Goal: Task Accomplishment & Management: Complete application form

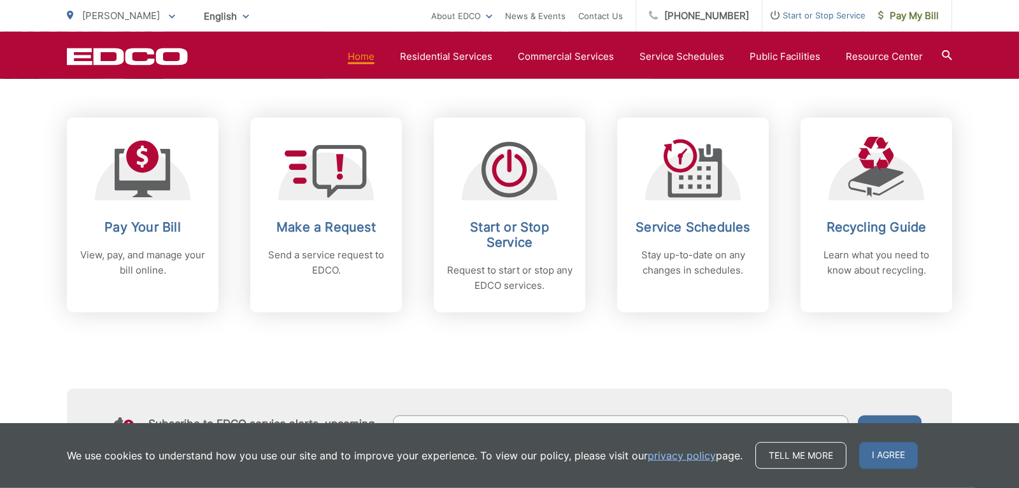
scroll to position [508, 0]
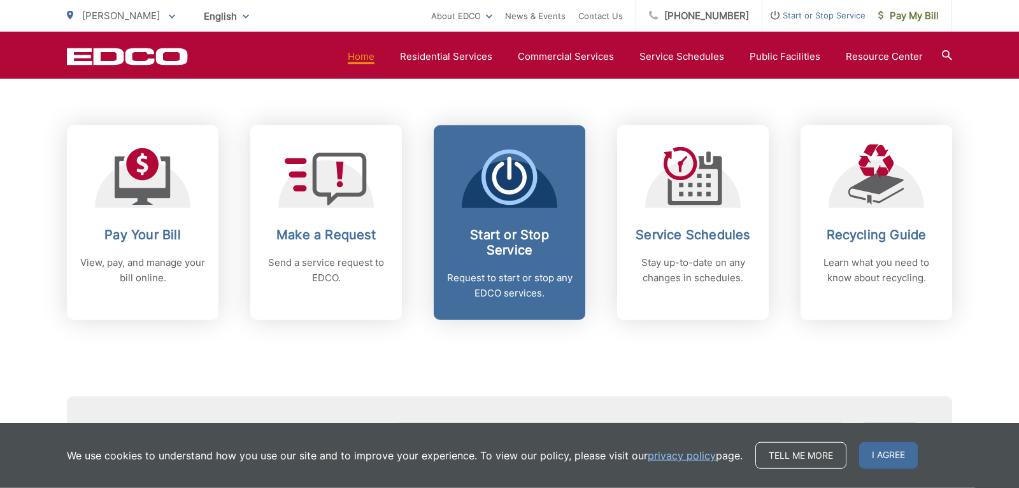
click at [523, 247] on h2 "Start or Stop Service" at bounding box center [509, 242] width 126 height 31
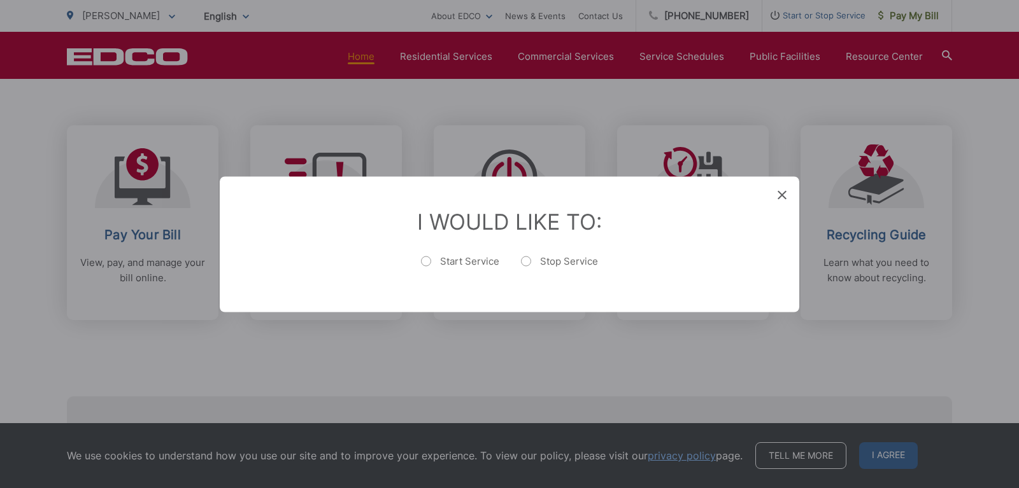
click at [429, 260] on label "Start Service" at bounding box center [460, 267] width 78 height 25
radio input "true"
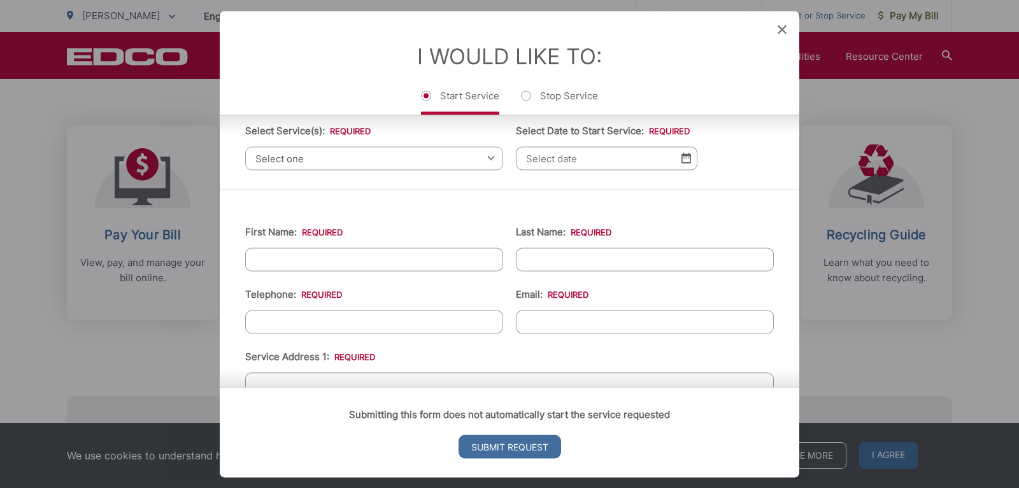
scroll to position [0, 0]
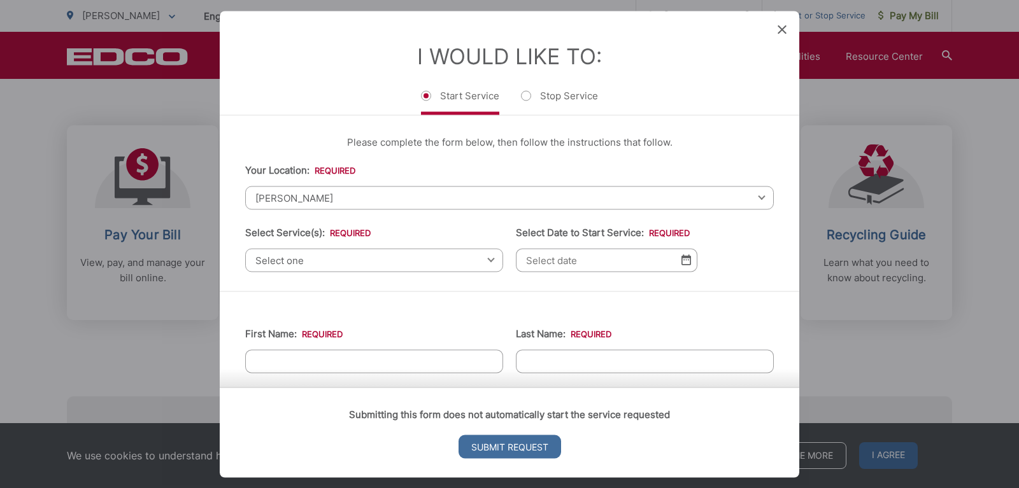
click at [388, 262] on span "Select one" at bounding box center [374, 260] width 258 height 24
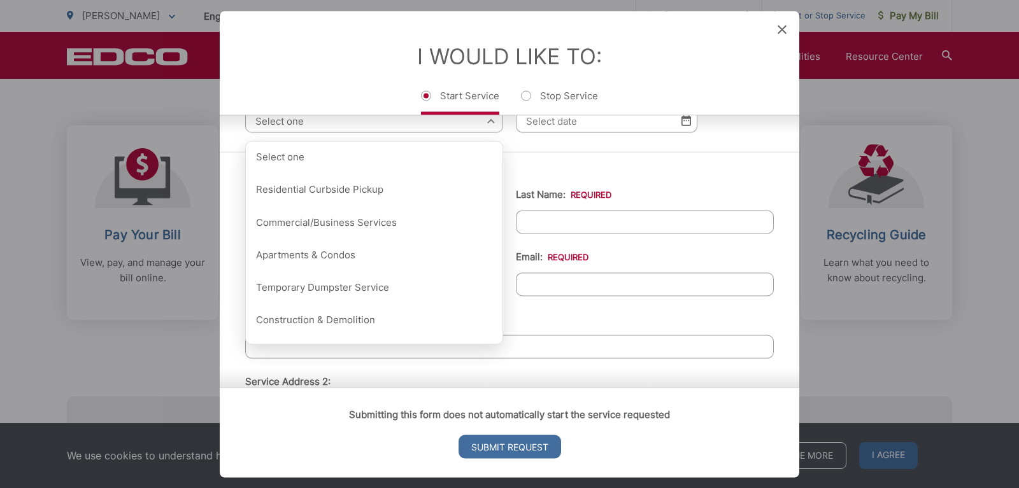
scroll to position [137, 0]
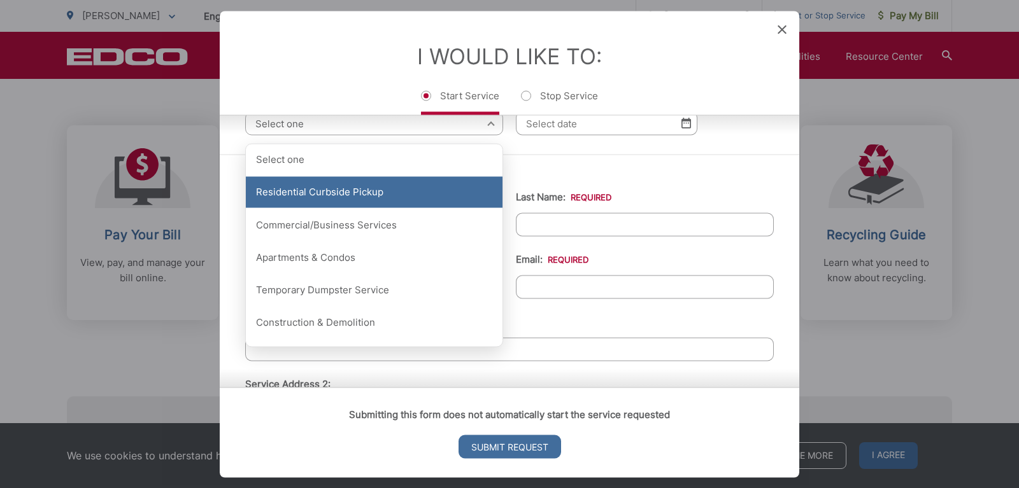
click at [361, 197] on div "Residential Curbside Pickup" at bounding box center [374, 192] width 257 height 32
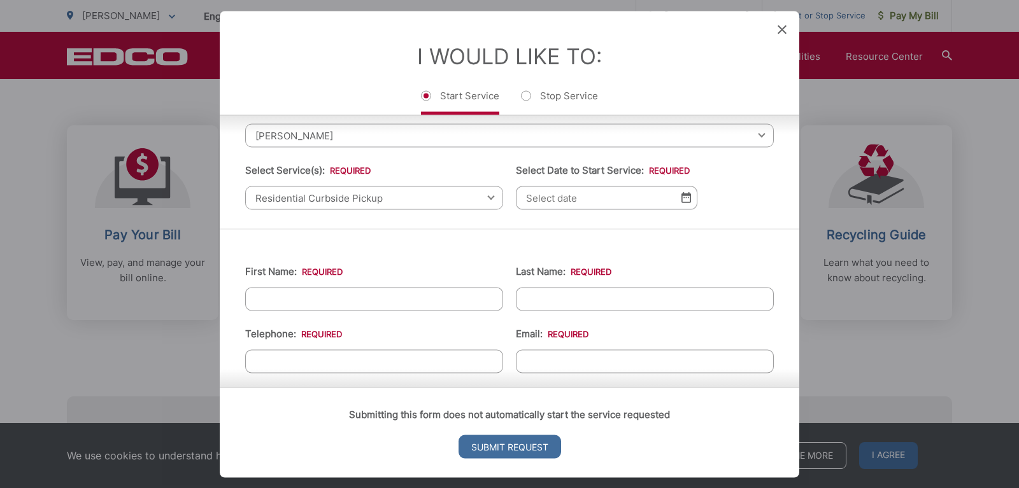
scroll to position [60, 0]
click at [635, 211] on input "Select Date to Start Service: *" at bounding box center [606, 200] width 181 height 24
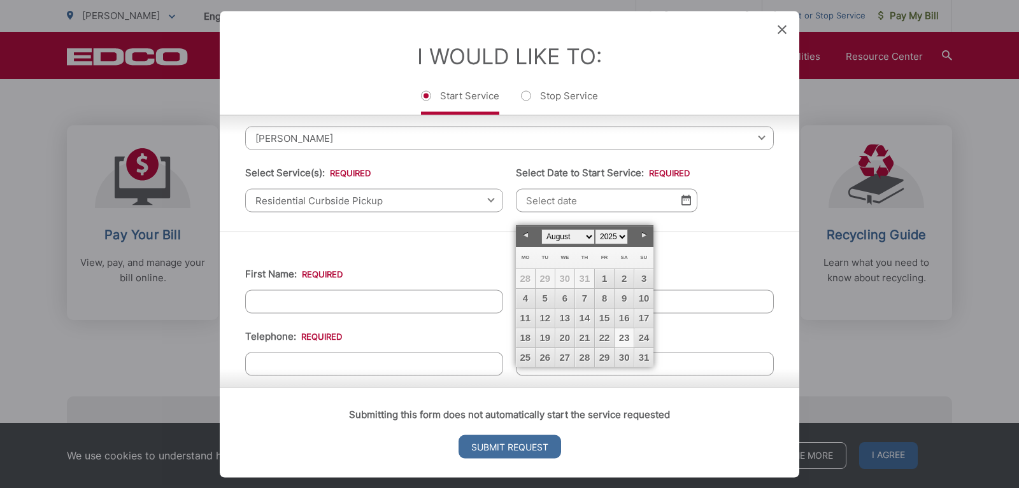
click at [623, 337] on link "23" at bounding box center [623, 338] width 19 height 19
type input "[DATE]"
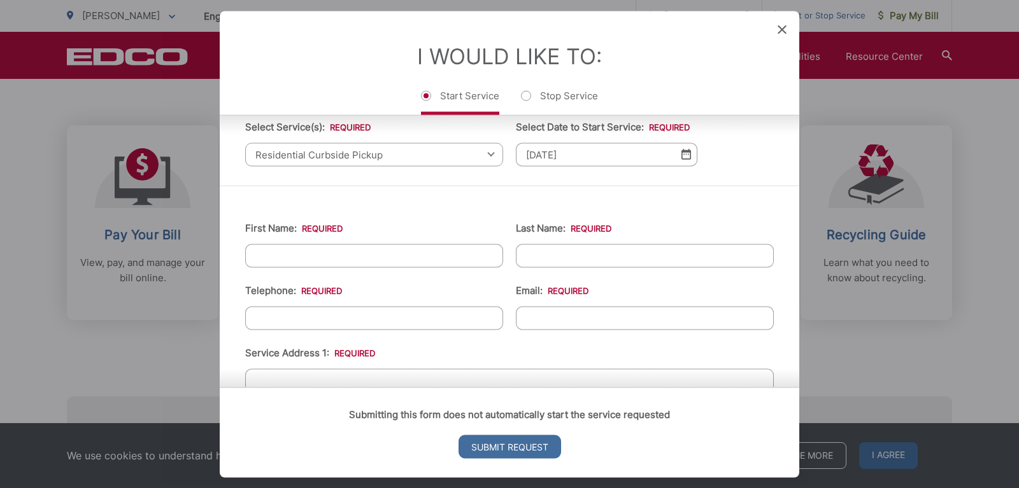
scroll to position [106, 0]
click at [372, 267] on input "First Name: *" at bounding box center [374, 255] width 258 height 24
type input "[PERSON_NAME]"
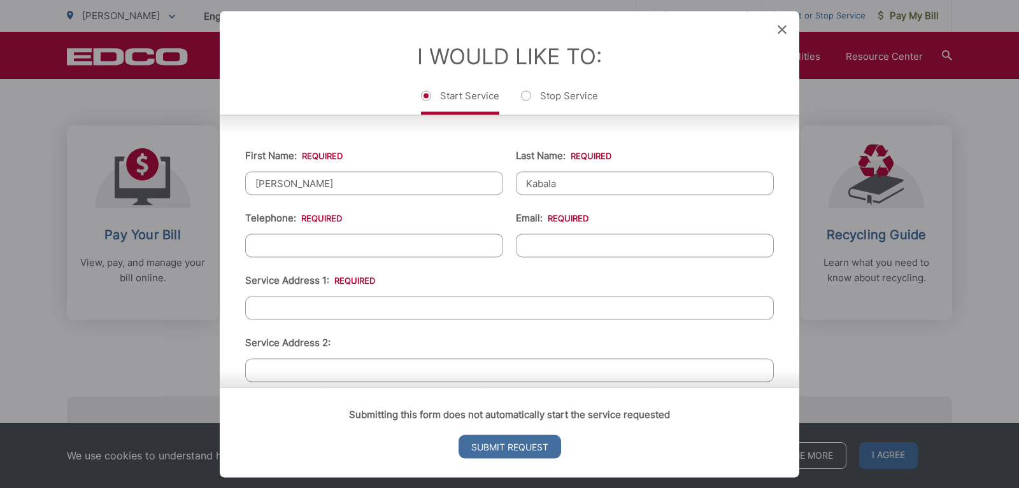
scroll to position [179, 0]
type input "Kabala"
click at [375, 257] on input "(___) ___-____" at bounding box center [374, 245] width 258 height 24
type input "(626) 484-____"
click at [780, 29] on icon at bounding box center [781, 29] width 9 height 9
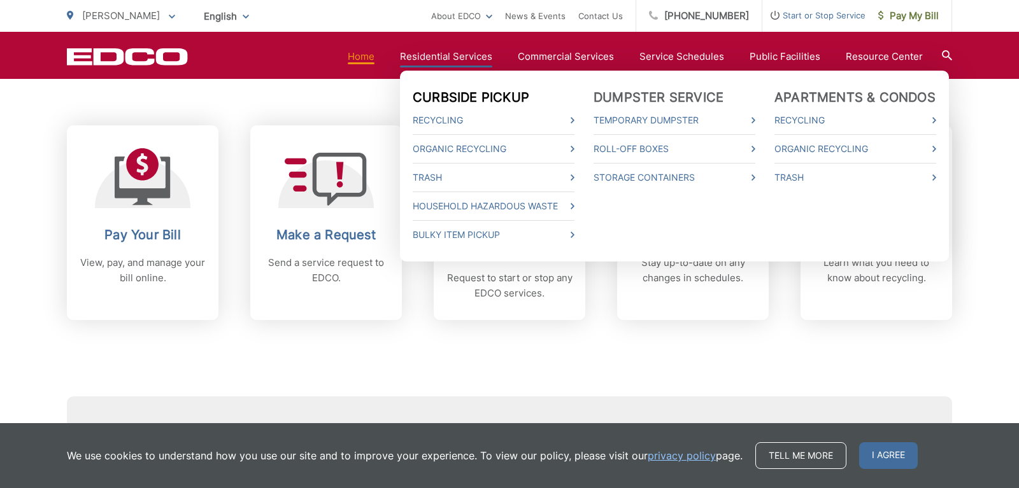
click at [471, 95] on link "Curbside Pickup" at bounding box center [471, 97] width 117 height 15
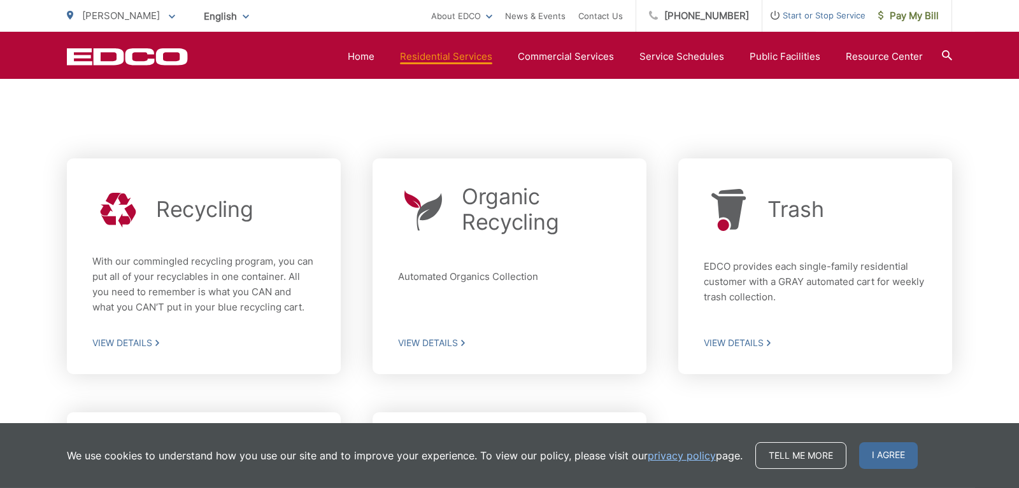
scroll to position [318, 0]
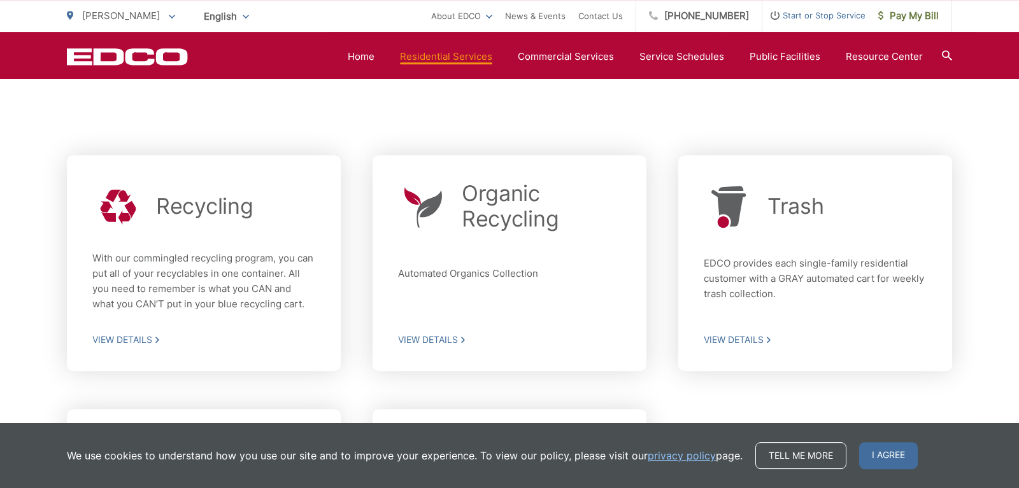
click at [745, 338] on span "View Details" at bounding box center [815, 339] width 223 height 11
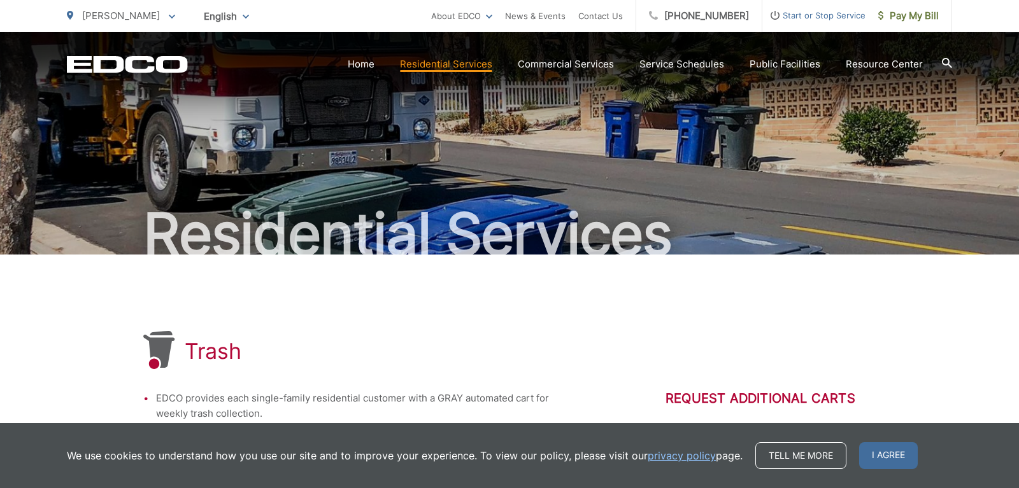
click at [786, 10] on span "Start or Stop Service" at bounding box center [813, 15] width 103 height 15
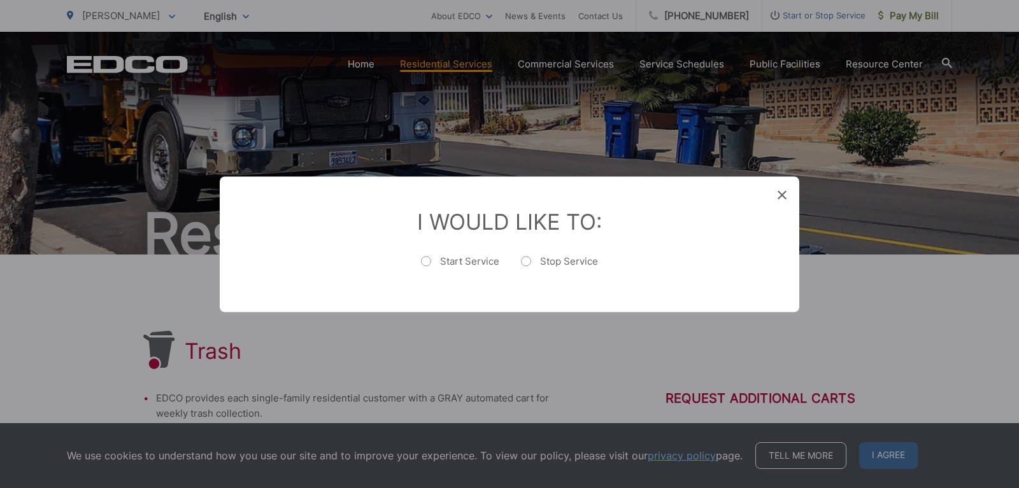
click at [432, 262] on label "Start Service" at bounding box center [460, 267] width 78 height 25
radio input "true"
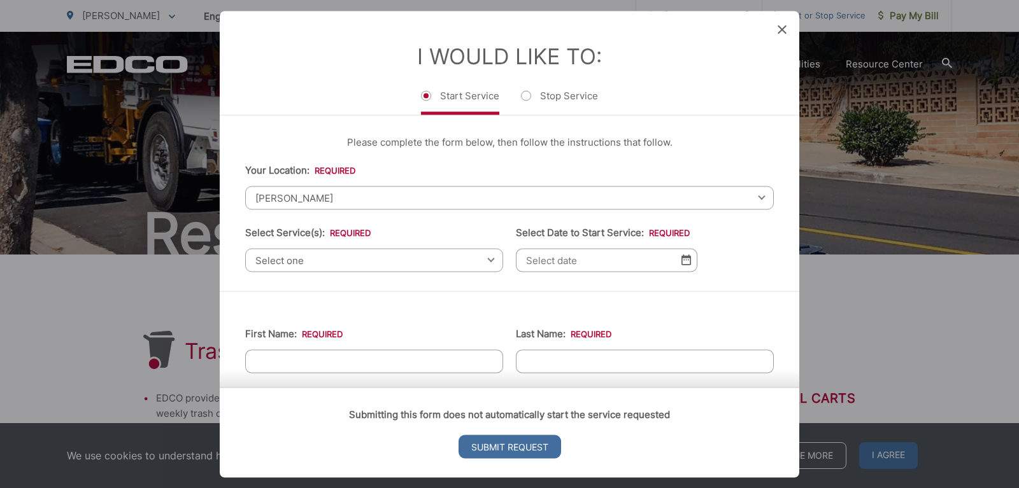
click at [404, 259] on span "Select one" at bounding box center [374, 260] width 258 height 24
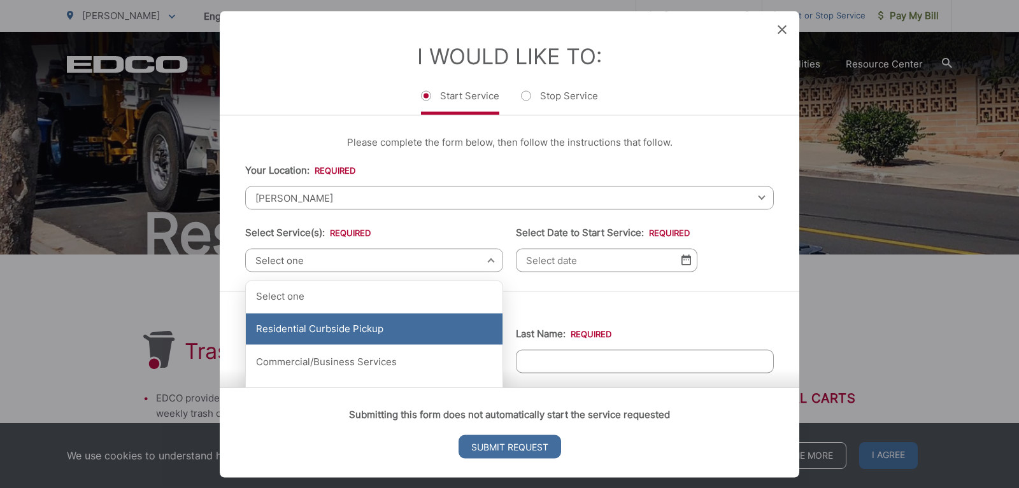
click at [357, 326] on div "Residential Curbside Pickup" at bounding box center [374, 329] width 257 height 32
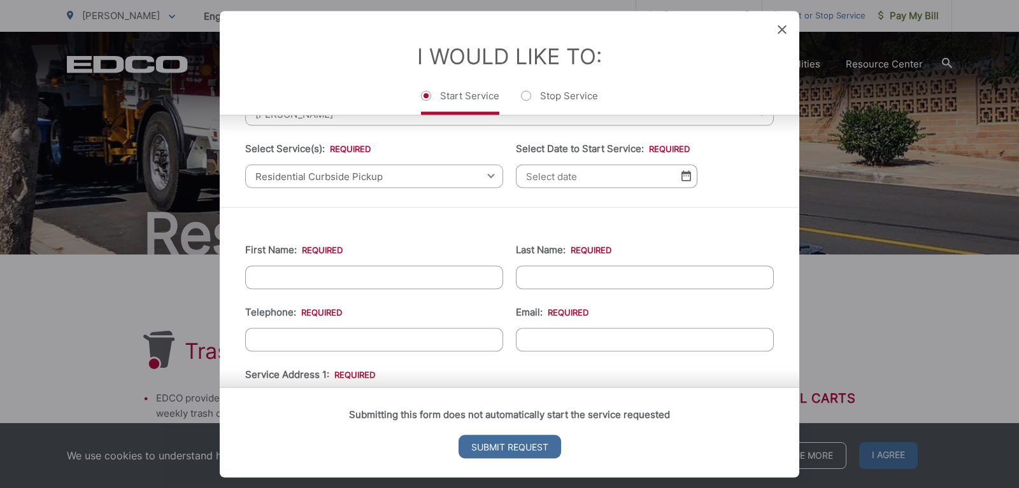
scroll to position [85, 0]
click at [640, 187] on input "Select Date to Start Service: *" at bounding box center [606, 175] width 181 height 24
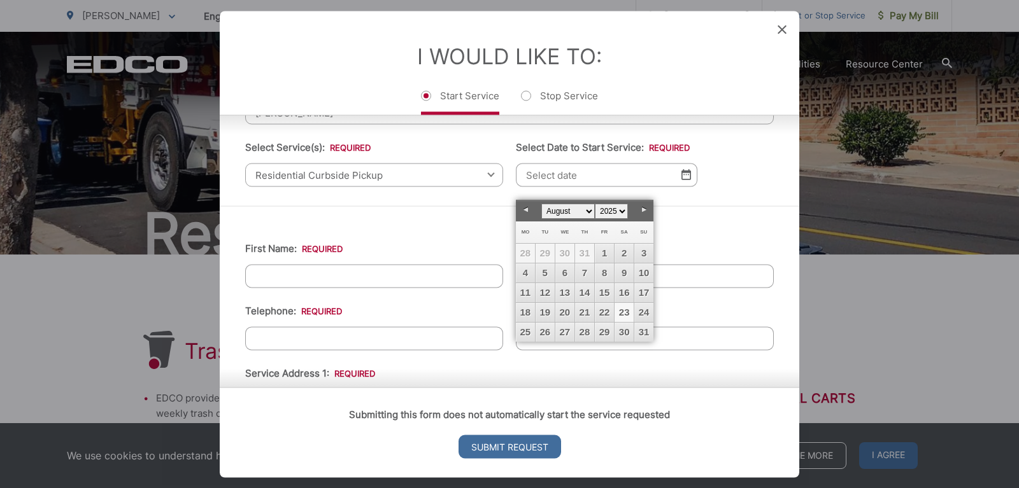
click at [625, 308] on link "23" at bounding box center [623, 312] width 19 height 19
type input "[DATE]"
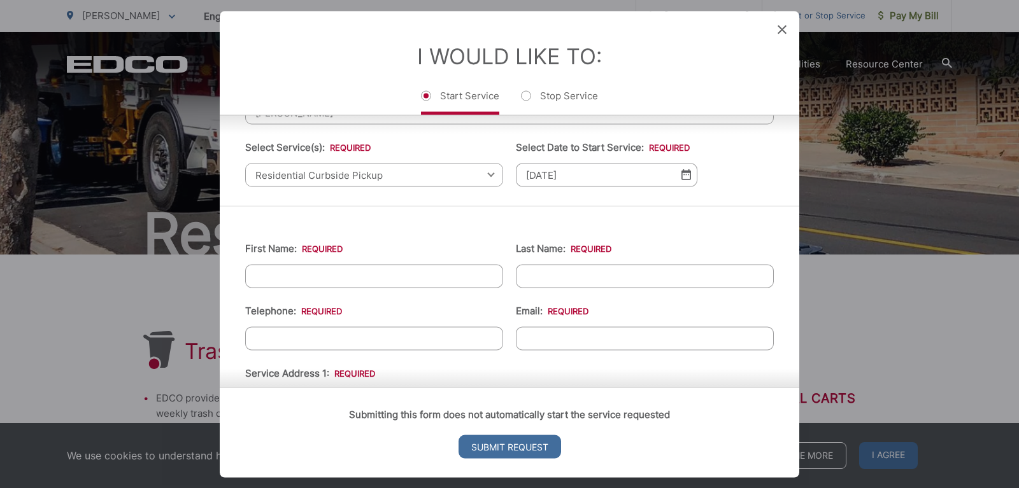
click at [385, 286] on input "First Name: *" at bounding box center [374, 276] width 258 height 24
type input "[PERSON_NAME]"
type input "Kabala"
click at [325, 350] on input "Telephone: *" at bounding box center [374, 339] width 258 height 24
type input "(626) 484-7240"
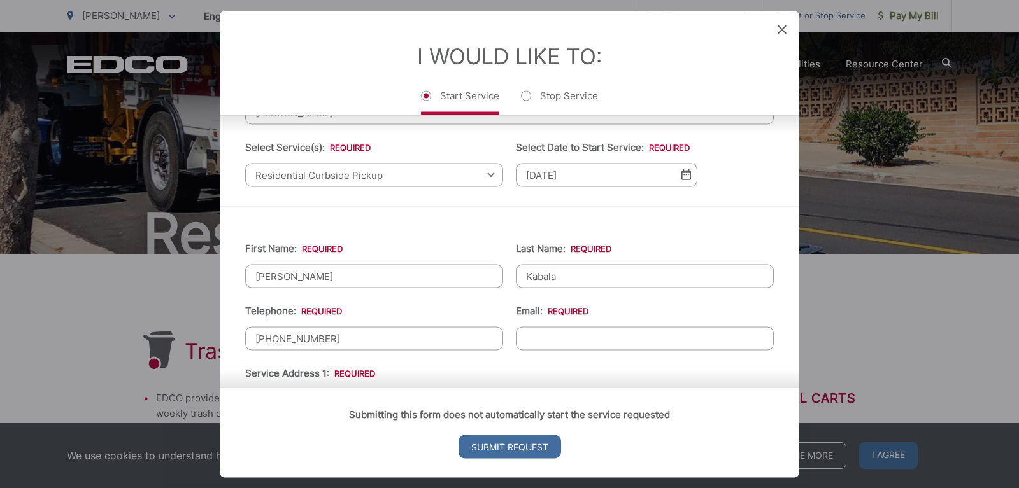
click at [541, 350] on input "Email: *" at bounding box center [645, 339] width 258 height 24
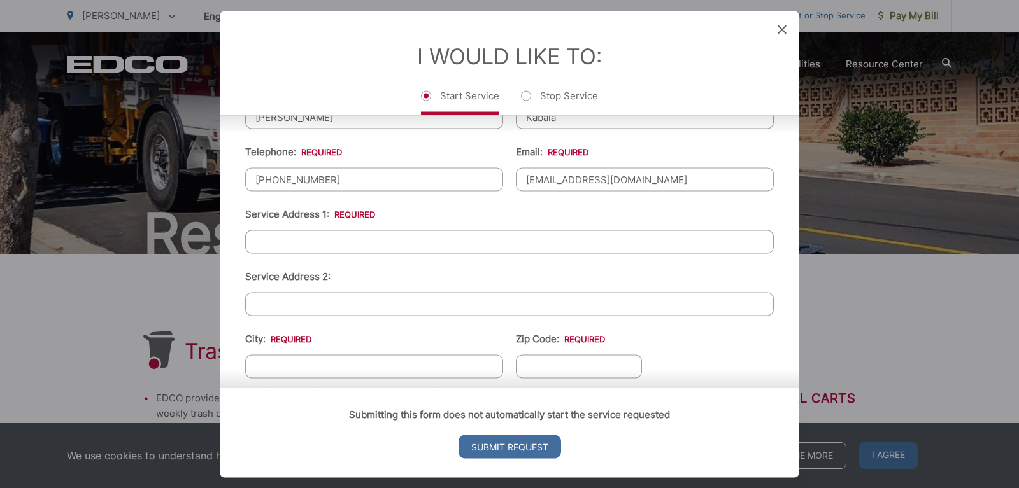
scroll to position [256, 0]
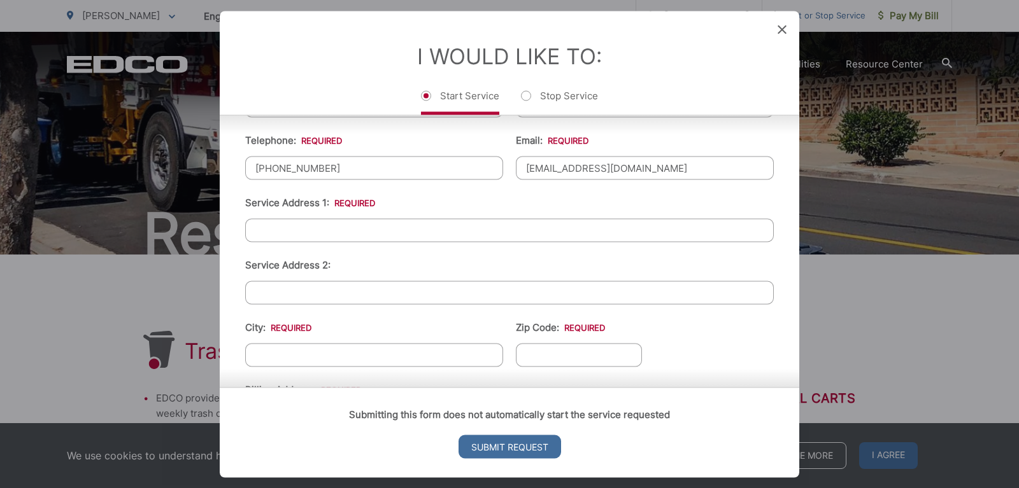
type input "rkabala36@gmail.com"
click at [469, 242] on input "Service Address 1: *" at bounding box center [509, 230] width 528 height 24
type input "31110 Old River Rd"
click at [423, 333] on li "City: *" at bounding box center [374, 343] width 258 height 47
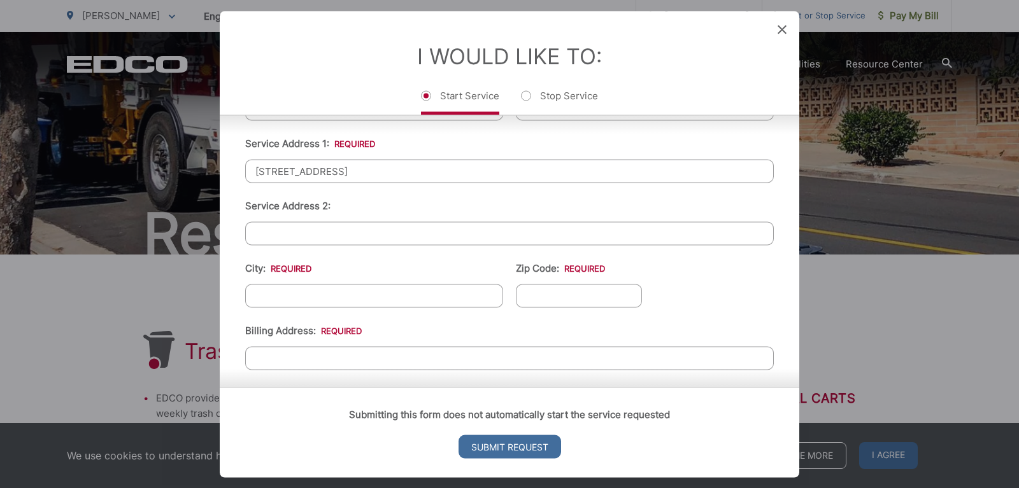
scroll to position [322, 0]
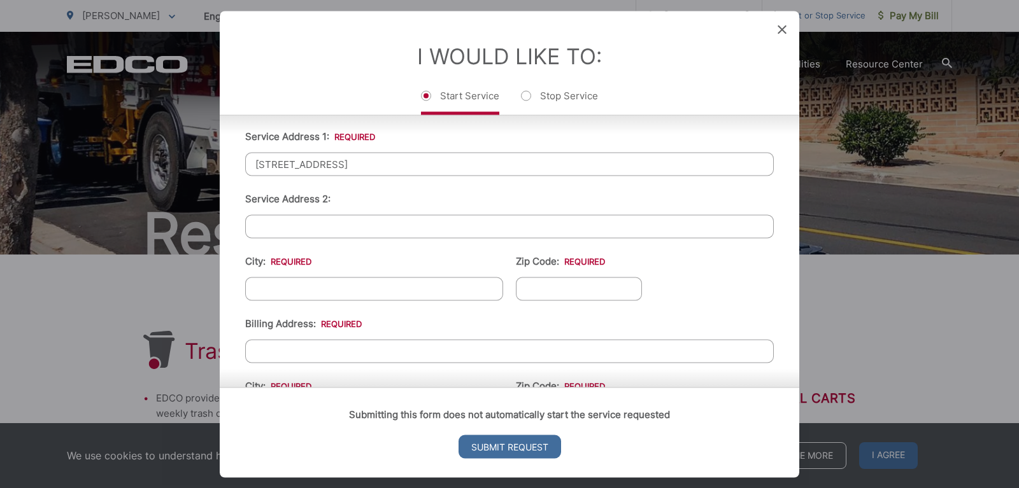
click at [400, 301] on input "City: *" at bounding box center [374, 289] width 258 height 24
type input "[PERSON_NAME]"
click at [604, 294] on input "Zip Code: *" at bounding box center [579, 289] width 126 height 24
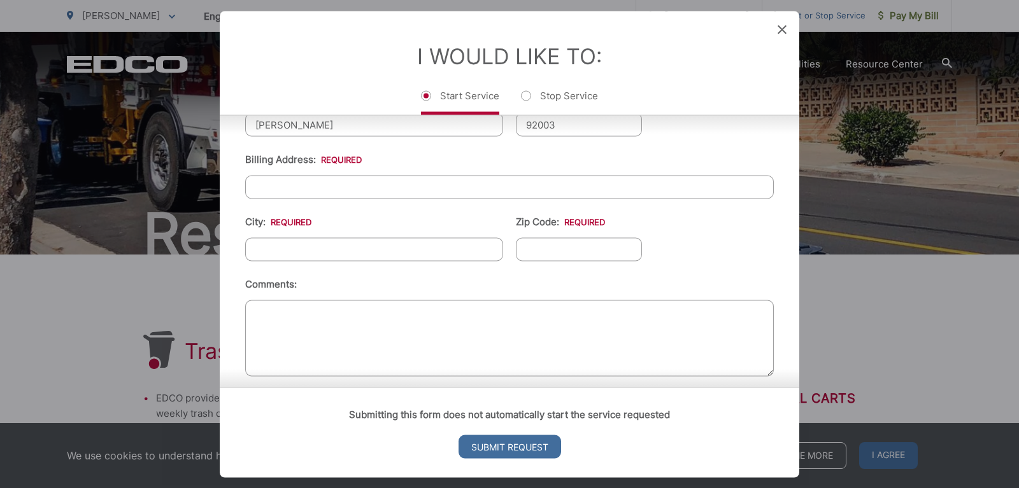
scroll to position [488, 0]
type input "92003"
click at [402, 197] on input "Billing Address: *" at bounding box center [509, 186] width 528 height 24
type input "31110 Old River Rd"
click at [390, 260] on input "City: *" at bounding box center [374, 248] width 258 height 24
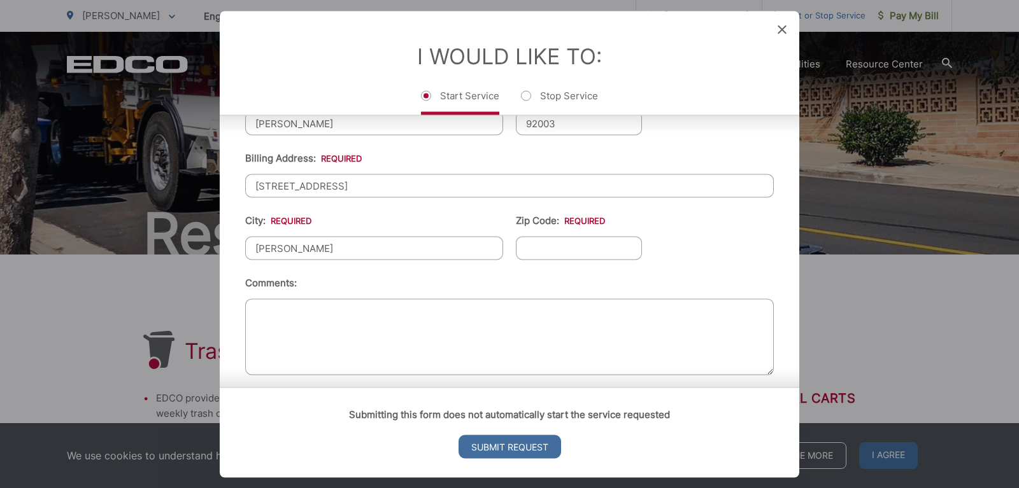
type input "[PERSON_NAME]"
drag, startPoint x: 531, startPoint y: 261, endPoint x: 525, endPoint y: 259, distance: 6.9
click at [525, 259] on input "Zip Code: *" at bounding box center [579, 248] width 126 height 24
type input "92003"
click at [709, 264] on ul "First Name: * Ryan Last Name: * Kabala Telephone: * (626) 484-7240 Email: * rka…" at bounding box center [509, 101] width 528 height 556
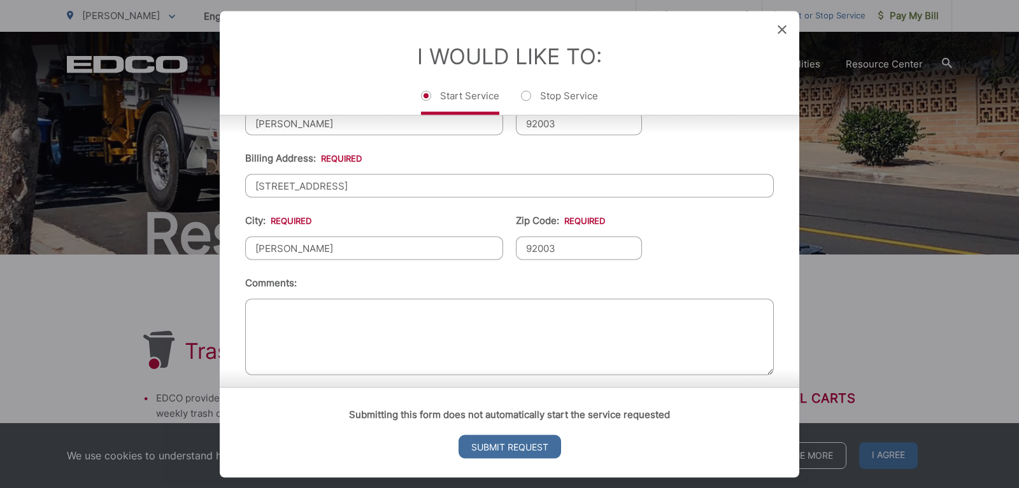
scroll to position [509, 0]
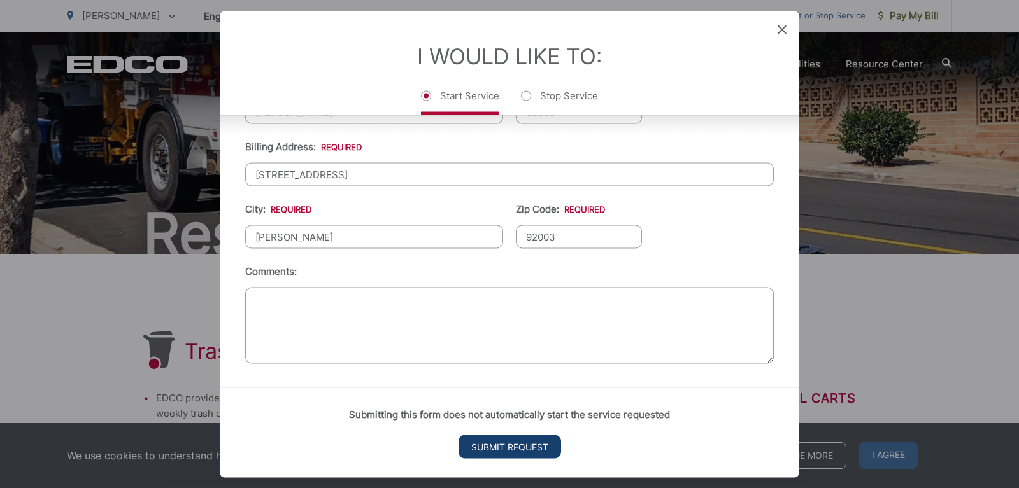
click at [516, 441] on input "Submit Request" at bounding box center [509, 447] width 103 height 24
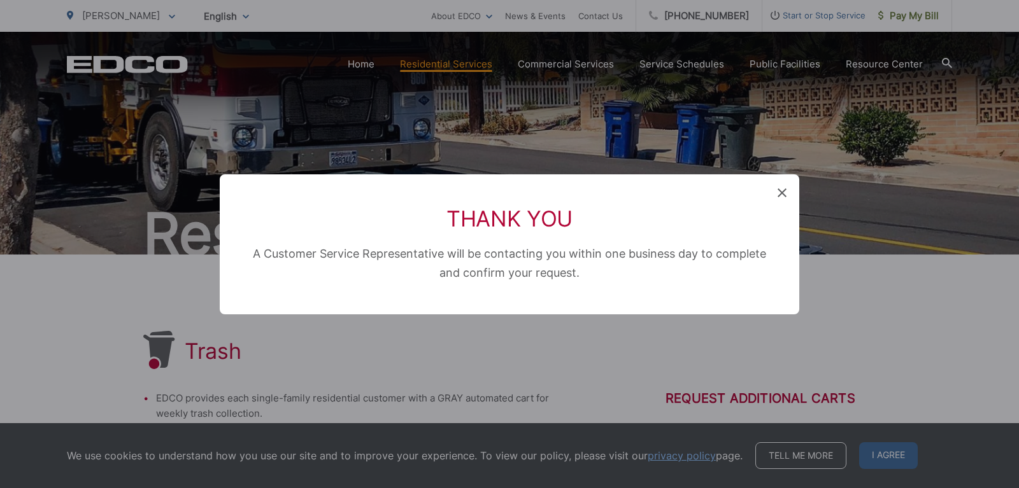
scroll to position [101, 0]
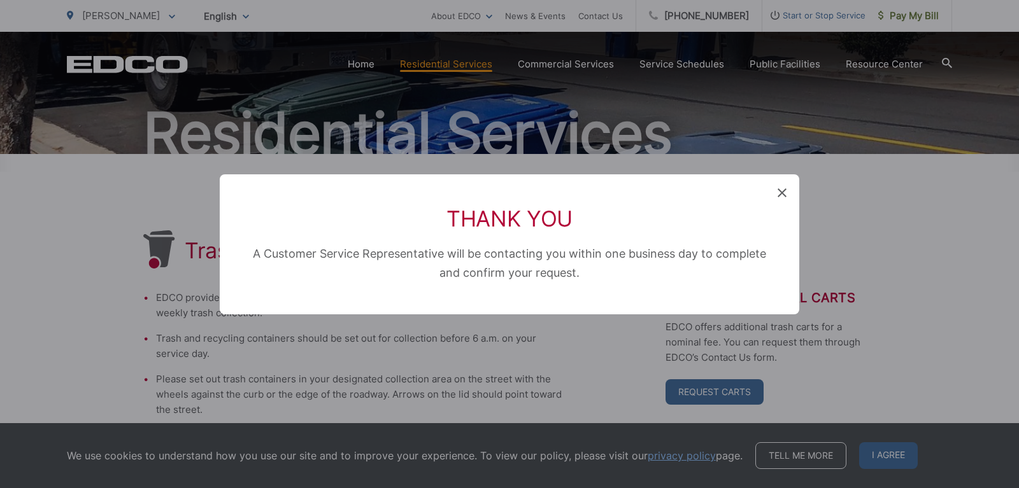
click at [784, 188] on icon at bounding box center [781, 192] width 9 height 9
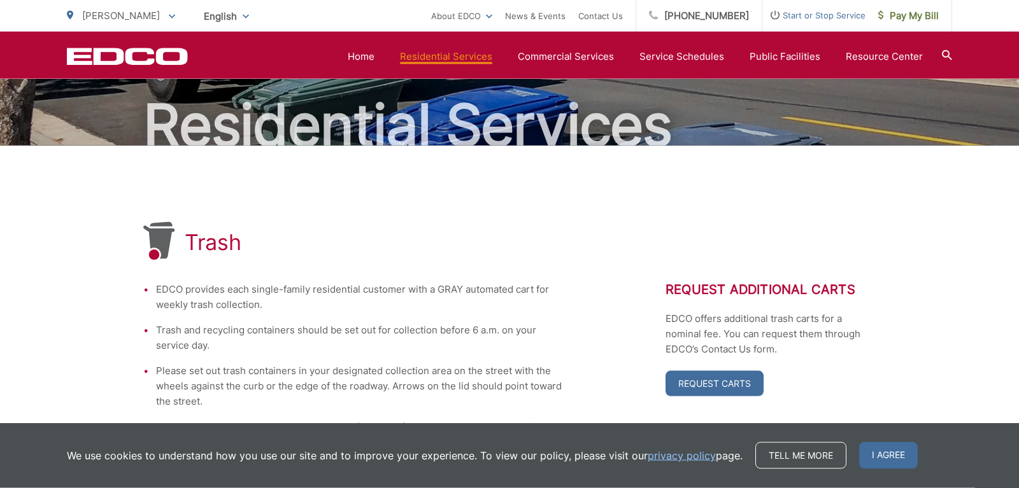
scroll to position [0, 0]
